Goal: Information Seeking & Learning: Learn about a topic

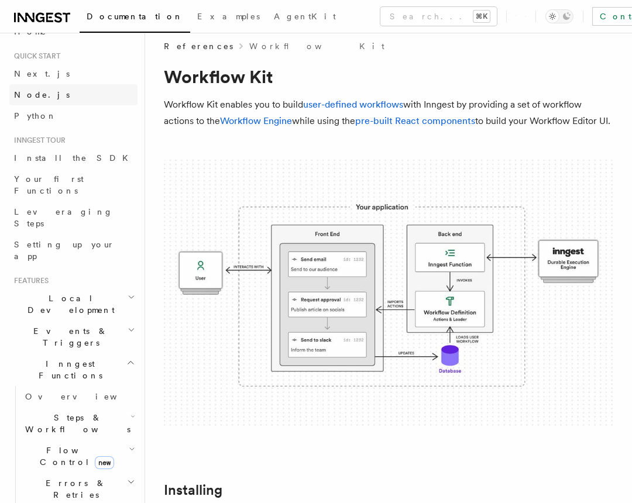
scroll to position [22, 0]
click at [73, 180] on span "Your first Functions" at bounding box center [49, 184] width 70 height 21
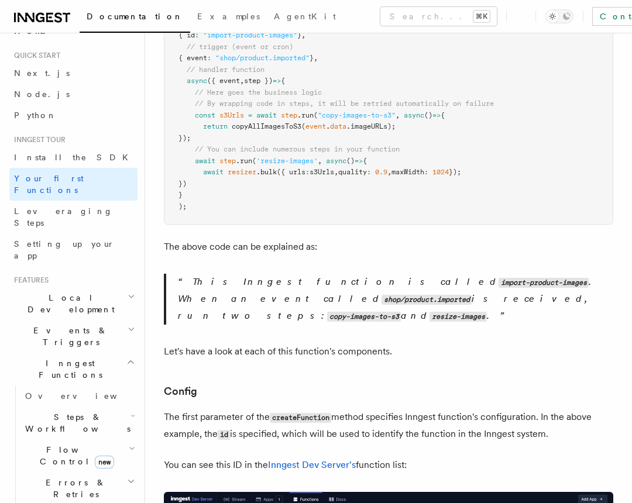
scroll to position [620, 0]
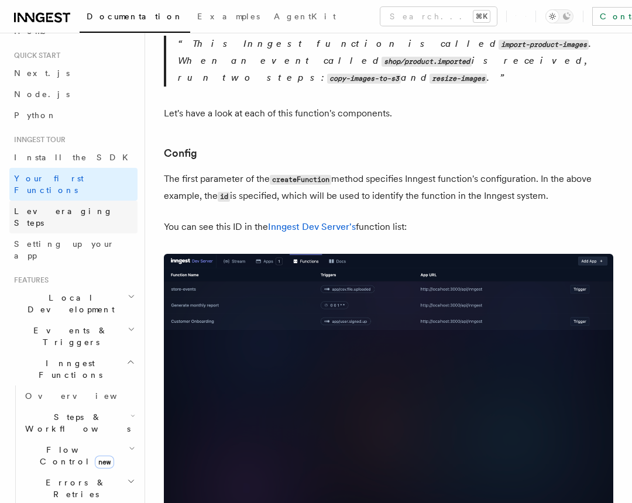
click at [90, 203] on link "Leveraging Steps" at bounding box center [73, 217] width 128 height 33
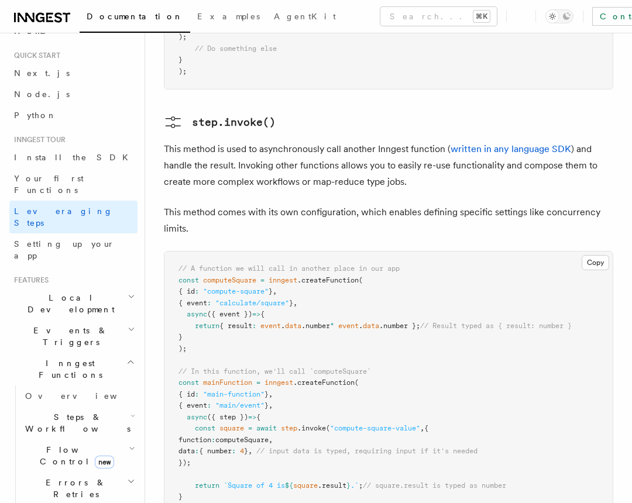
scroll to position [2077, 0]
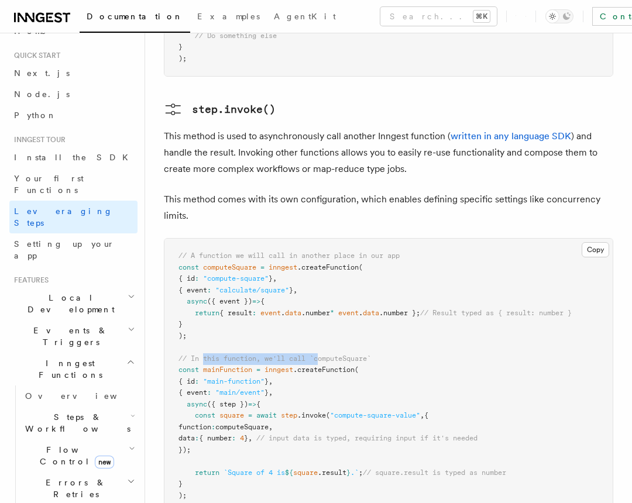
drag, startPoint x: 205, startPoint y: 299, endPoint x: 320, endPoint y: 296, distance: 114.8
click at [320, 296] on pre "// A function we will call in another place in our app const computeSquare = in…" at bounding box center [388, 376] width 448 height 275
click at [323, 366] on span ".createFunction" at bounding box center [323, 370] width 61 height 8
drag, startPoint x: 337, startPoint y: 345, endPoint x: 367, endPoint y: 367, distance: 37.7
click at [365, 366] on pre "// A function we will call in another place in our app const computeSquare = in…" at bounding box center [388, 376] width 448 height 275
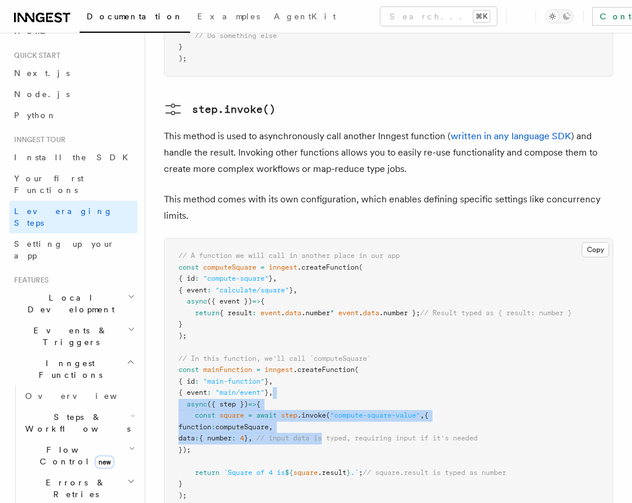
drag, startPoint x: 361, startPoint y: 378, endPoint x: 362, endPoint y: 332, distance: 45.1
click at [362, 332] on pre "// A function we will call in another place in our app const computeSquare = in…" at bounding box center [388, 376] width 448 height 275
click at [358, 330] on pre "// A function we will call in another place in our app const computeSquare = in…" at bounding box center [388, 376] width 448 height 275
drag, startPoint x: 205, startPoint y: 355, endPoint x: 238, endPoint y: 369, distance: 36.2
click at [238, 369] on pre "// A function we will call in another place in our app const computeSquare = in…" at bounding box center [388, 376] width 448 height 275
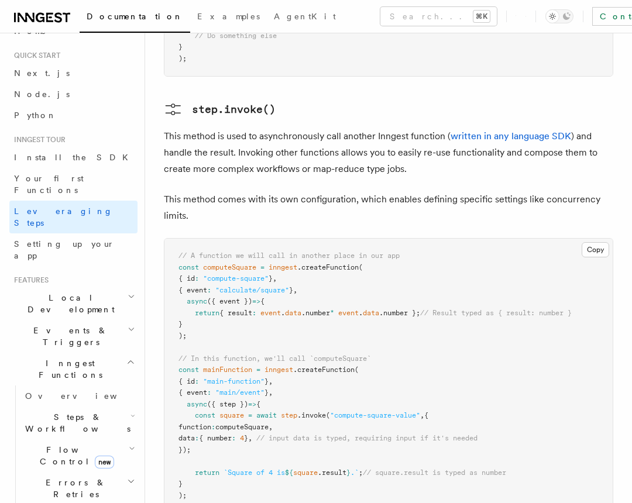
click at [238, 390] on pre "// A function we will call in another place in our app const computeSquare = in…" at bounding box center [388, 376] width 448 height 275
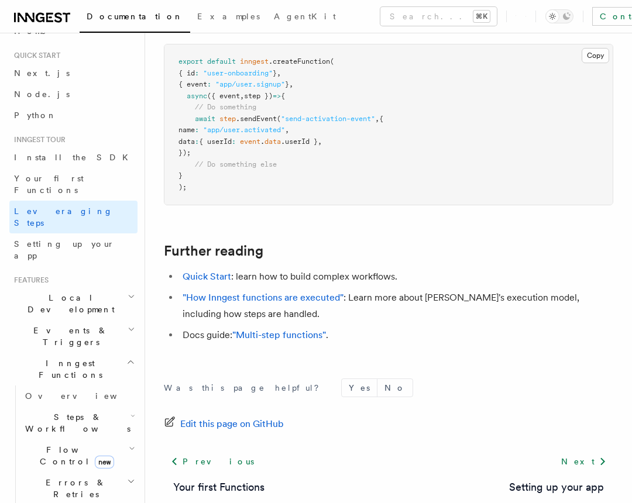
scroll to position [2667, 0]
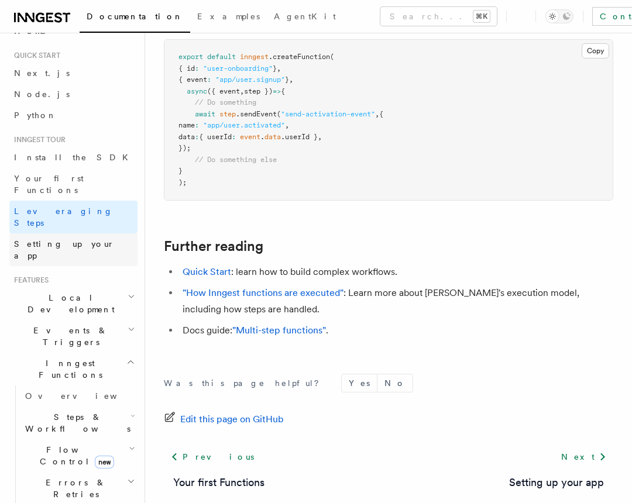
click at [71, 239] on span "Setting up your app" at bounding box center [64, 249] width 101 height 21
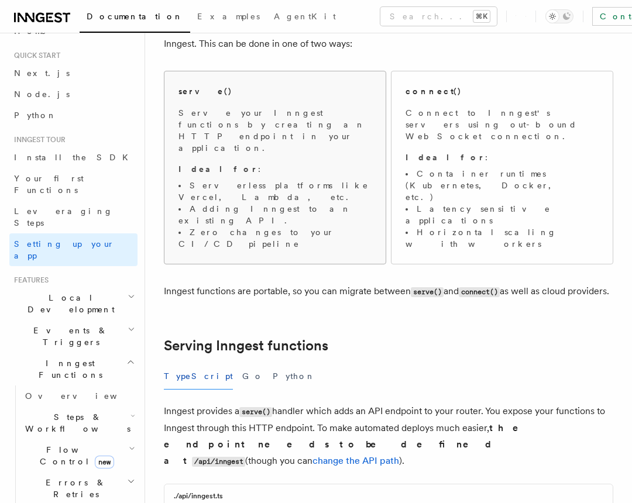
scroll to position [130, 0]
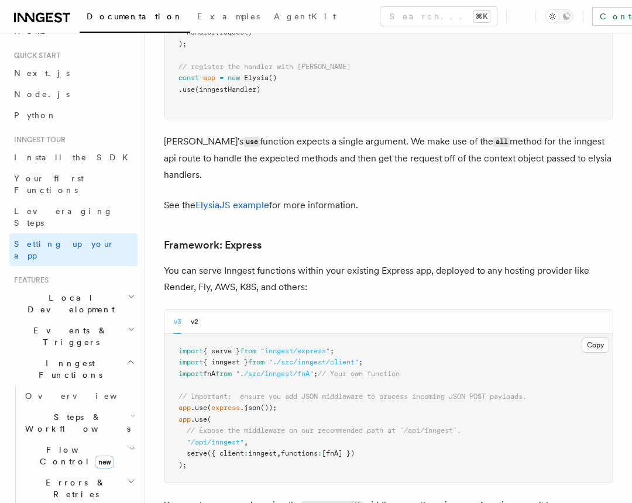
scroll to position [3373, 0]
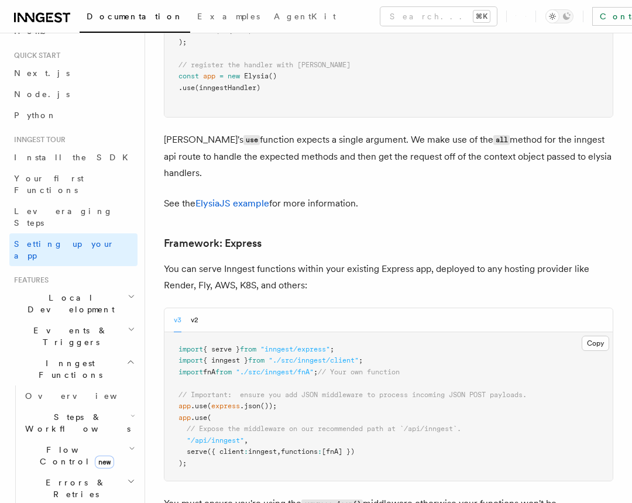
click at [67, 292] on span "Local Development" at bounding box center [68, 303] width 118 height 23
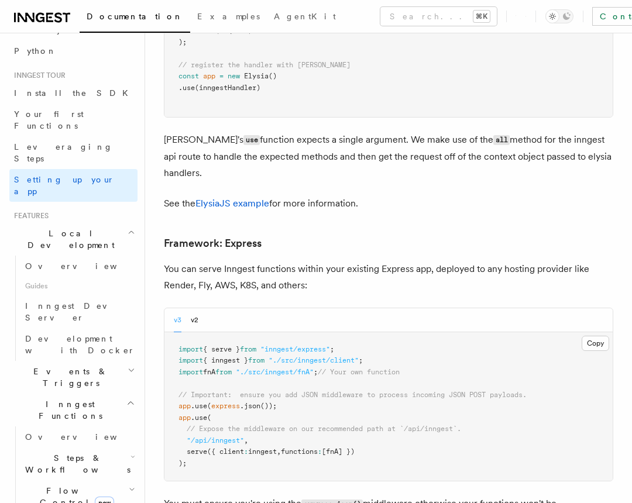
click at [77, 366] on span "Events & Triggers" at bounding box center [68, 377] width 118 height 23
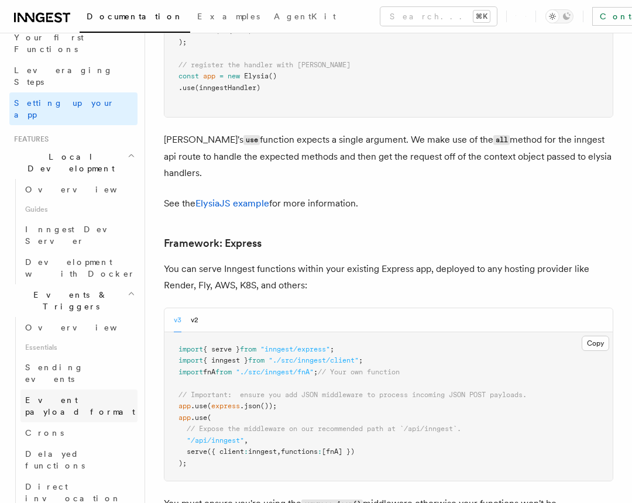
scroll to position [184, 0]
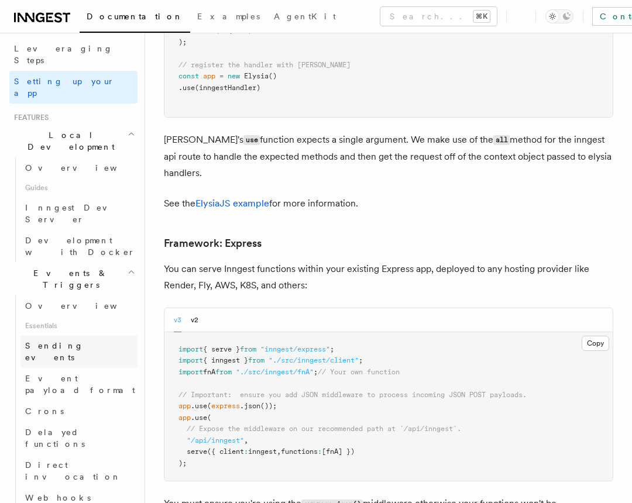
click at [91, 335] on link "Sending events" at bounding box center [78, 351] width 117 height 33
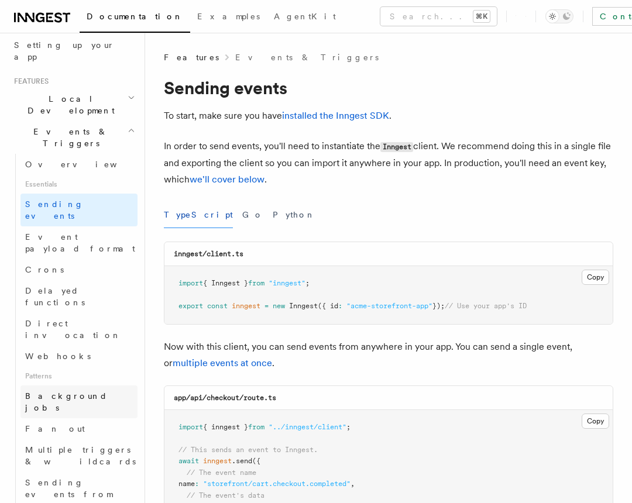
scroll to position [221, 0]
click at [85, 286] on span "Delayed functions" at bounding box center [55, 296] width 60 height 21
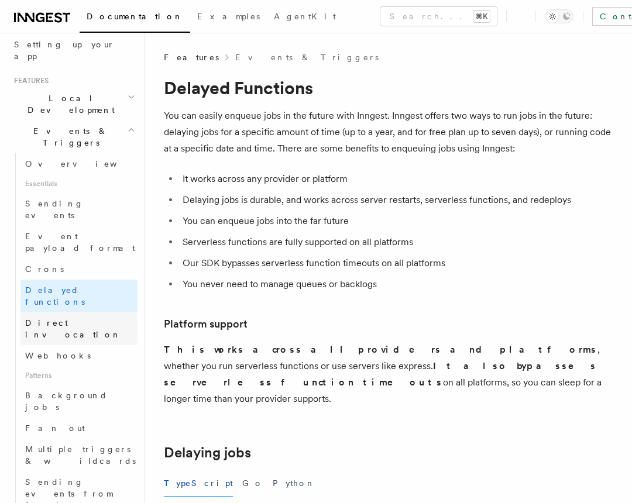
click at [85, 318] on span "Direct invocation" at bounding box center [73, 328] width 96 height 21
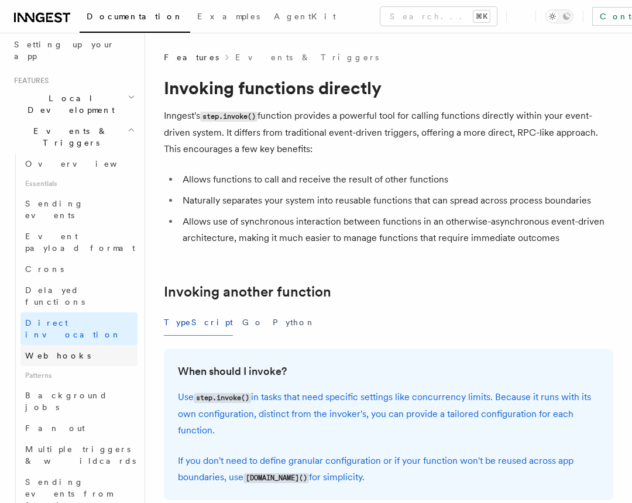
click at [79, 345] on link "Webhooks" at bounding box center [78, 355] width 117 height 21
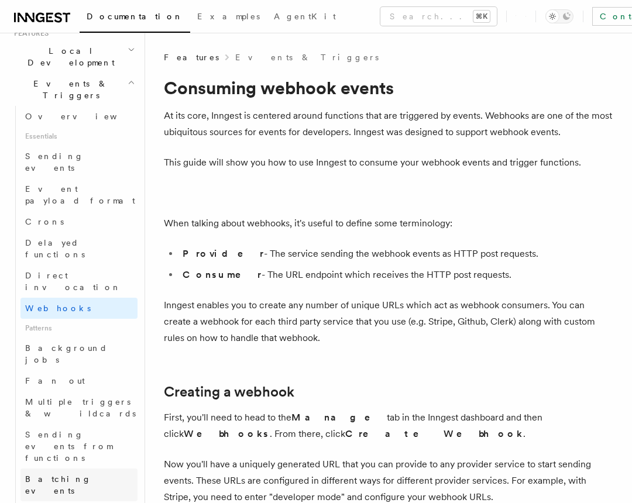
scroll to position [284, 0]
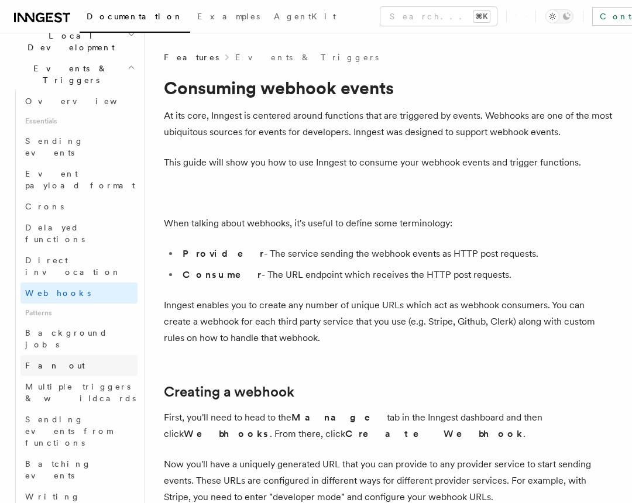
click at [81, 355] on link "Fan out" at bounding box center [78, 365] width 117 height 21
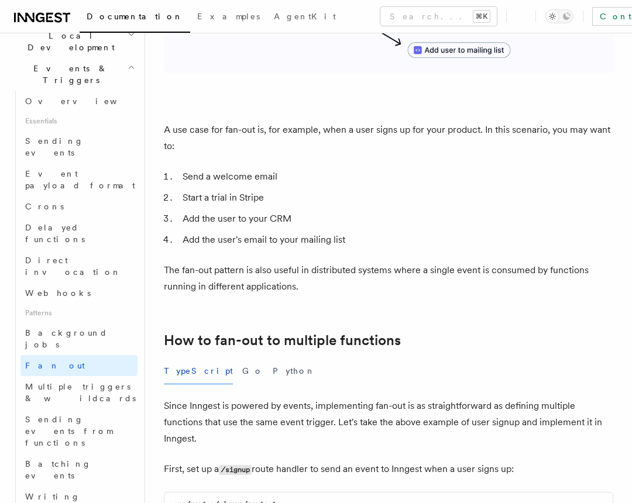
scroll to position [323, 0]
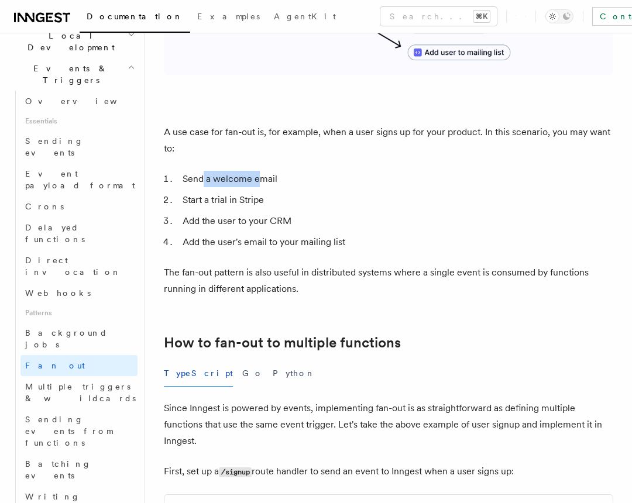
drag, startPoint x: 202, startPoint y: 181, endPoint x: 266, endPoint y: 183, distance: 63.8
click at [258, 181] on li "Send a welcome email" at bounding box center [396, 179] width 434 height 16
drag, startPoint x: 214, startPoint y: 191, endPoint x: 277, endPoint y: 191, distance: 63.8
click at [277, 192] on li "Start a trial in Stripe" at bounding box center [396, 200] width 434 height 16
drag, startPoint x: 230, startPoint y: 213, endPoint x: 258, endPoint y: 213, distance: 28.1
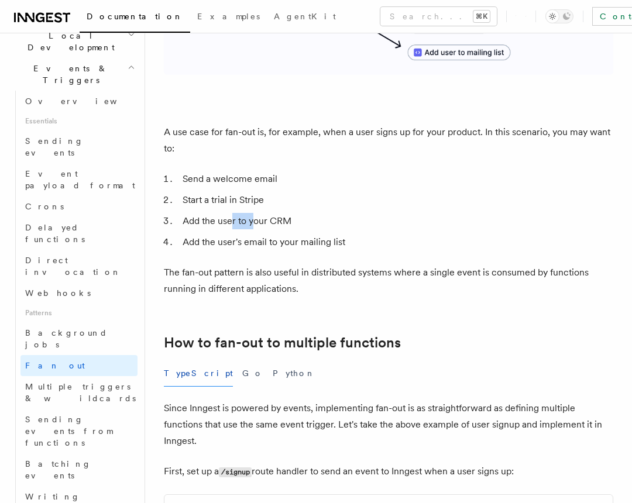
click at [256, 213] on li "Add the user to your CRM" at bounding box center [396, 221] width 434 height 16
drag, startPoint x: 222, startPoint y: 240, endPoint x: 334, endPoint y: 246, distance: 111.4
click at [334, 245] on li "Add the user's email to your mailing list" at bounding box center [396, 242] width 434 height 16
click at [354, 297] on p "The fan-out pattern is also useful in distributed systems where a single event …" at bounding box center [389, 281] width 450 height 33
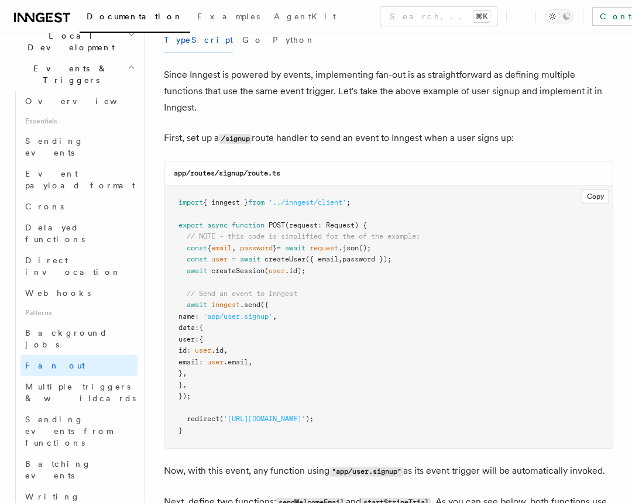
scroll to position [658, 0]
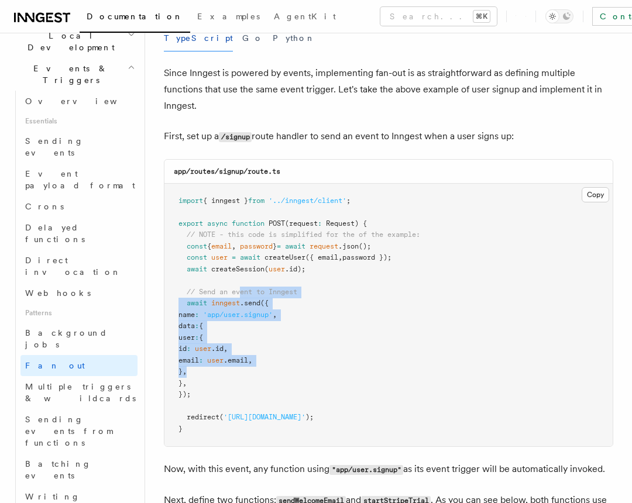
drag, startPoint x: 241, startPoint y: 299, endPoint x: 243, endPoint y: 380, distance: 81.4
click at [242, 376] on pre "import { inngest } from '../inngest/client' ; export async function POST (reque…" at bounding box center [388, 315] width 448 height 263
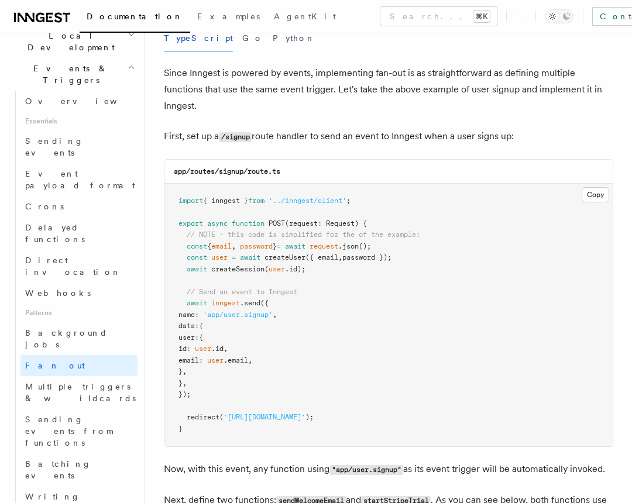
click at [370, 356] on pre "import { inngest } from '../inngest/client' ; export async function POST (reque…" at bounding box center [388, 315] width 448 height 263
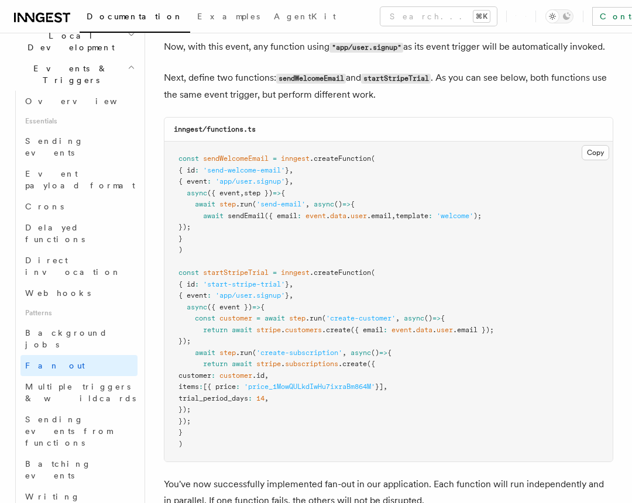
scroll to position [1081, 0]
